Goal: Check status: Check status

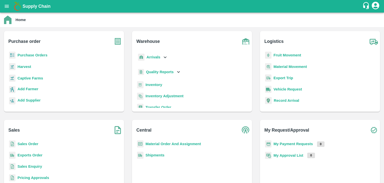
click at [37, 55] on b "Purchase Orders" at bounding box center [33, 55] width 30 height 4
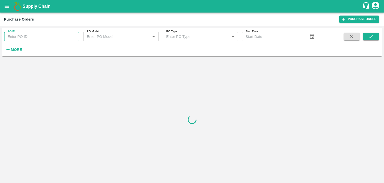
click at [25, 36] on input "PO ID" at bounding box center [41, 37] width 75 height 10
paste input "168054"
type input "168054"
click at [375, 36] on button "submit" at bounding box center [371, 37] width 16 height 8
